Goal: Task Accomplishment & Management: Use online tool/utility

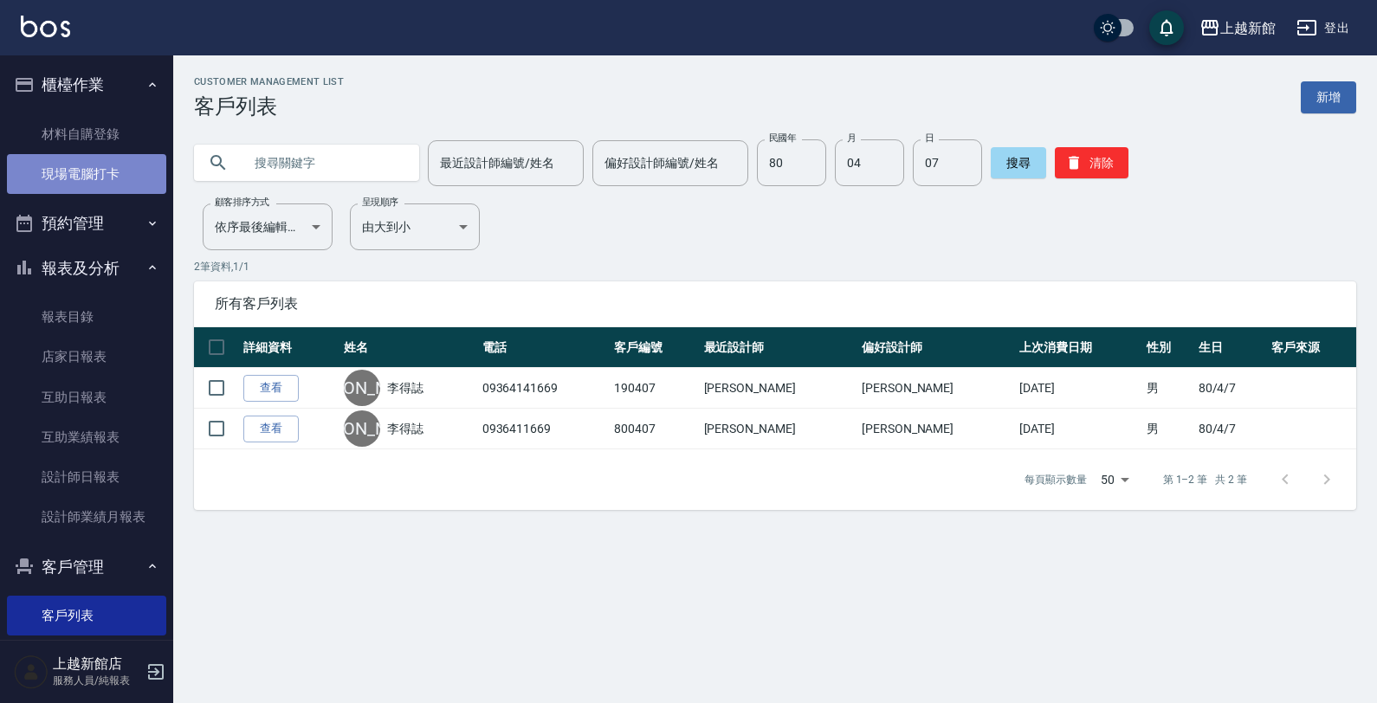
click at [123, 165] on link "現場電腦打卡" at bounding box center [86, 174] width 159 height 40
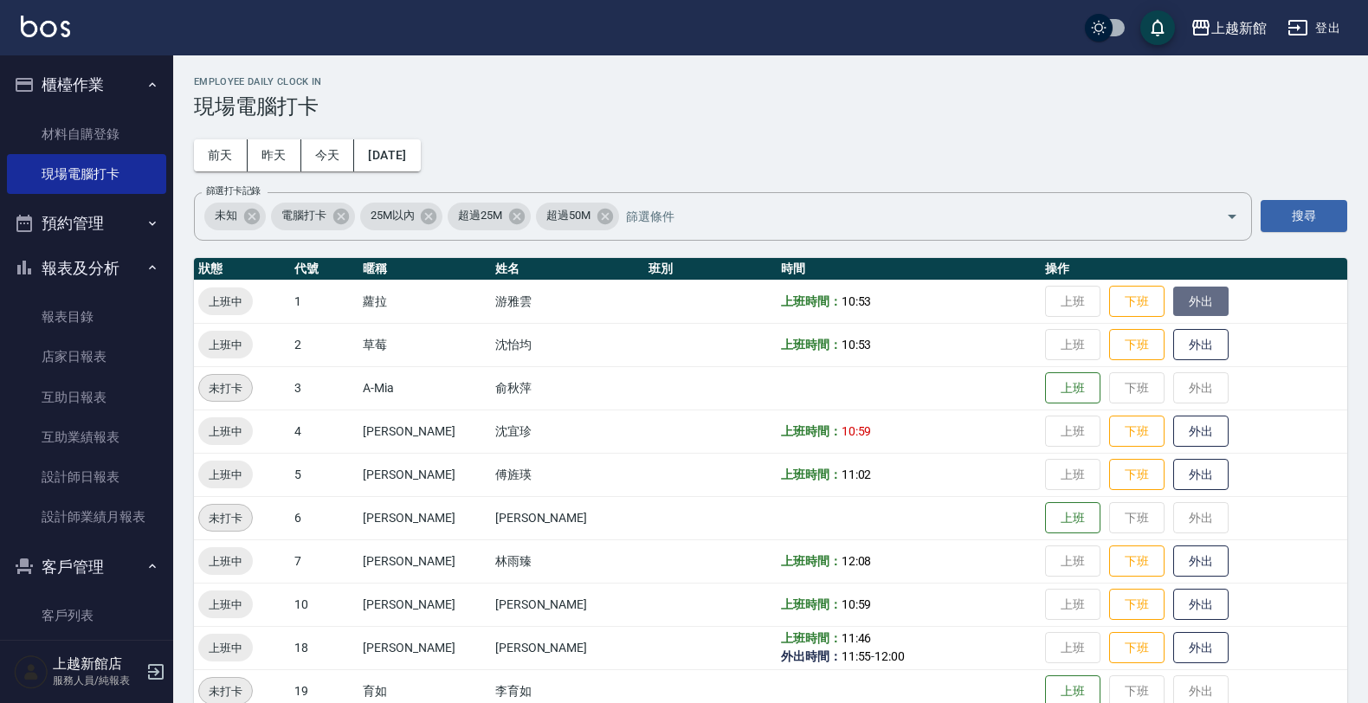
click at [1173, 300] on button "外出" at bounding box center [1200, 302] width 55 height 30
click at [1173, 301] on button "歸來" at bounding box center [1200, 302] width 55 height 30
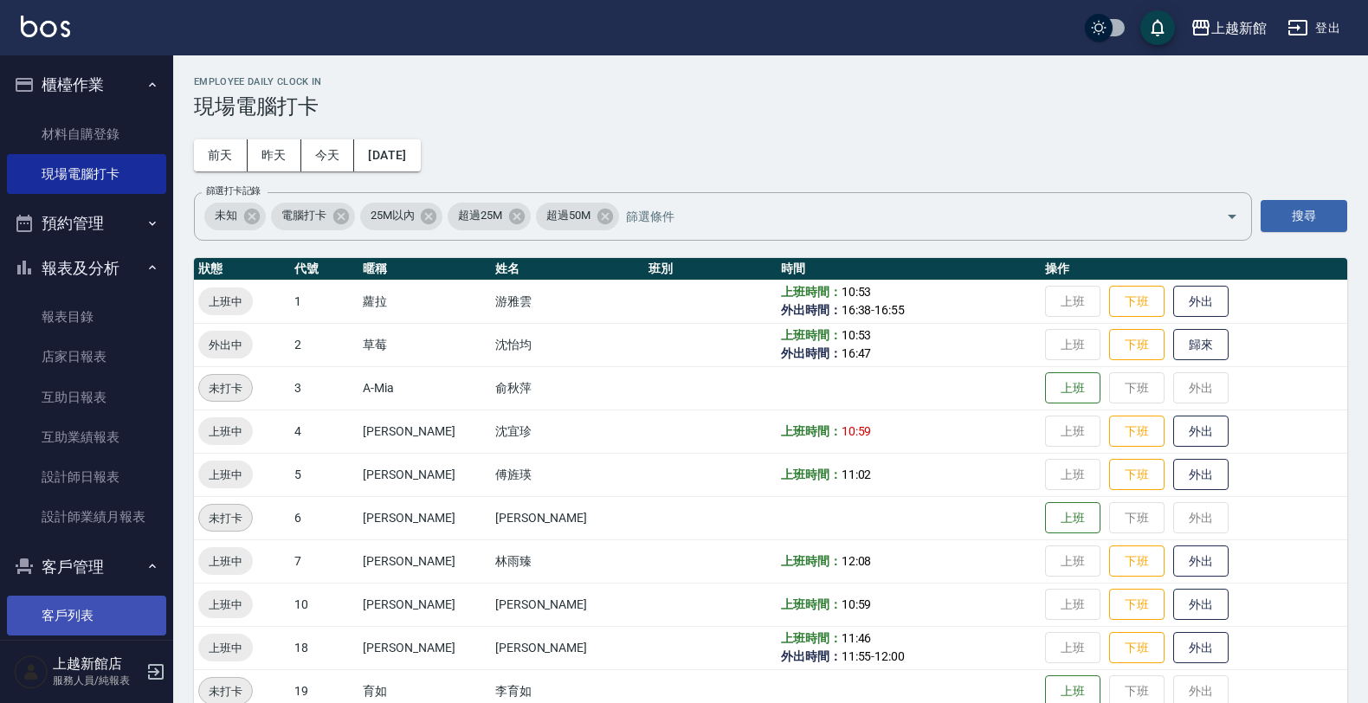
click at [44, 619] on link "客戶列表" at bounding box center [86, 616] width 159 height 40
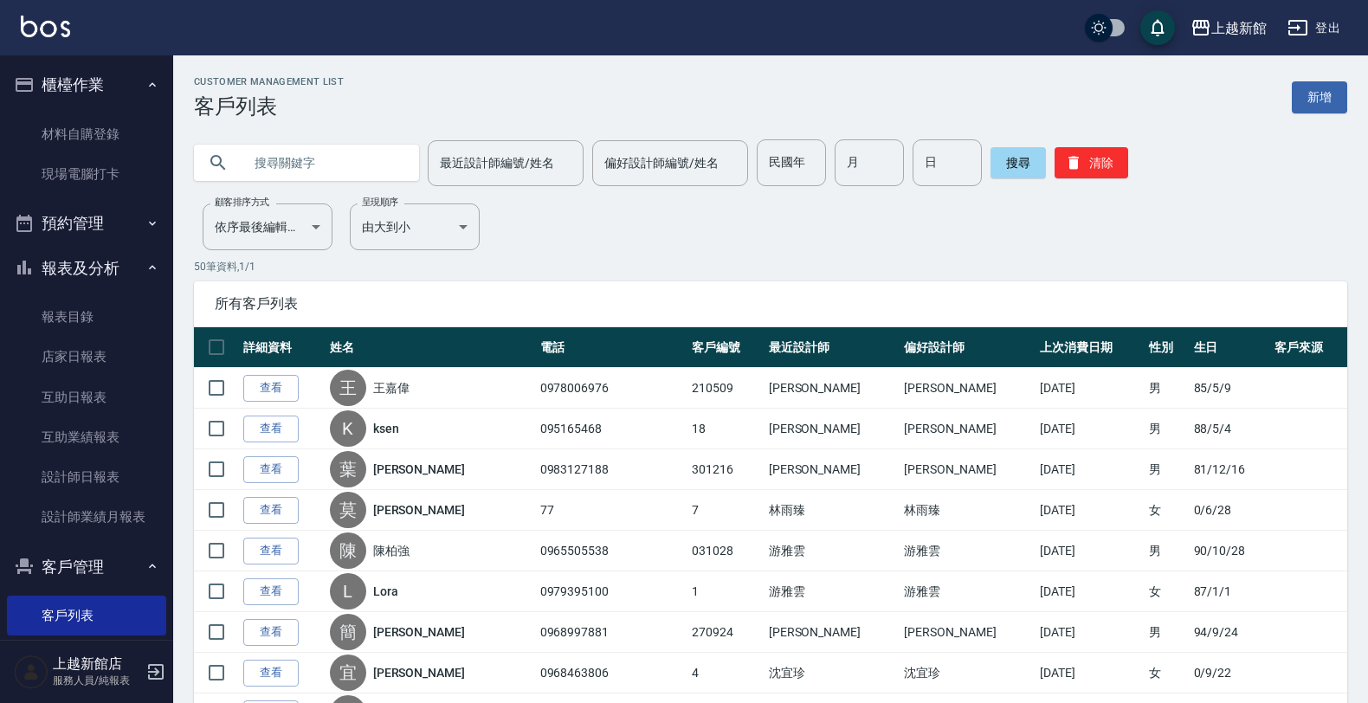
click at [309, 170] on input "text" at bounding box center [323, 162] width 163 height 47
click at [91, 189] on link "現場電腦打卡" at bounding box center [86, 174] width 159 height 40
